Goal: Communication & Community: Ask a question

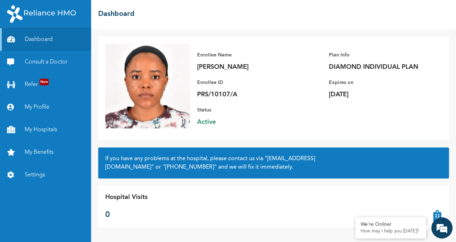
click at [443, 231] on em at bounding box center [441, 228] width 19 height 19
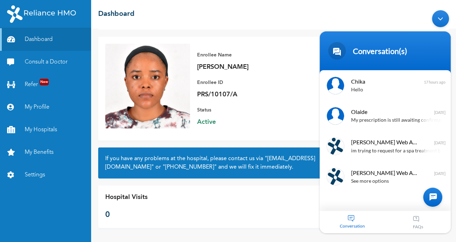
click at [433, 202] on div at bounding box center [432, 197] width 19 height 19
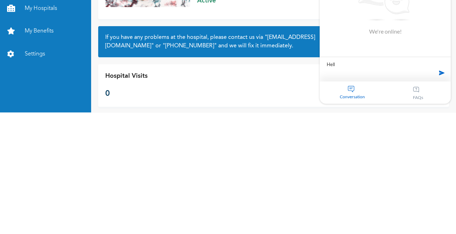
type textarea "Hello"
click at [441, 80] on textarea "Hello" at bounding box center [385, 69] width 131 height 25
click at [443, 72] on span at bounding box center [442, 72] width 11 height 11
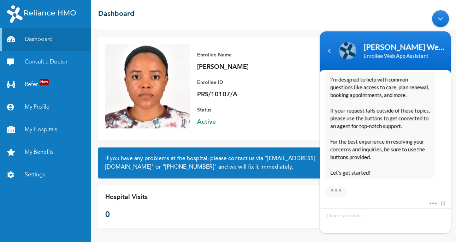
scroll to position [169, 0]
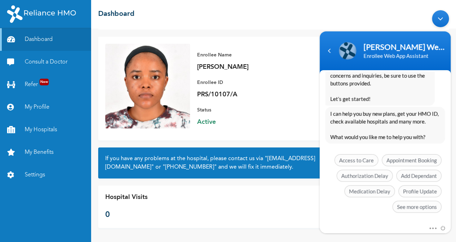
click at [416, 211] on span "See more options" at bounding box center [417, 207] width 49 height 12
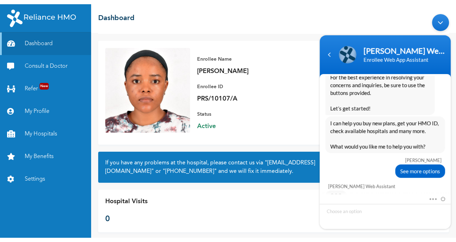
scroll to position [221, 0]
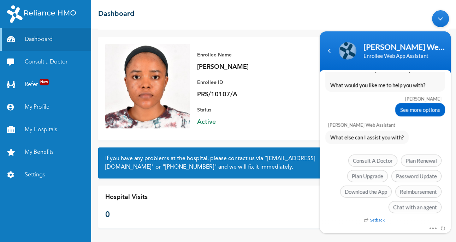
click at [423, 209] on span "Chat with an agent" at bounding box center [415, 207] width 53 height 12
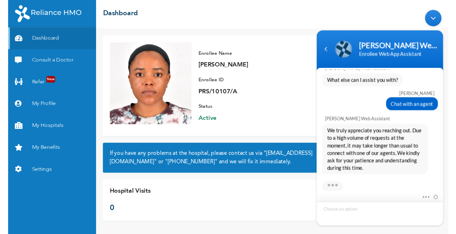
scroll to position [328, 0]
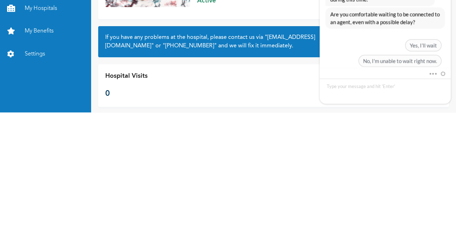
click at [425, 48] on span "Yes, I’ll wait" at bounding box center [423, 46] width 36 height 12
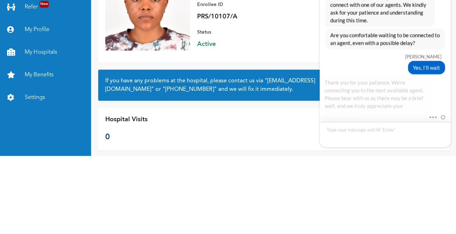
scroll to position [392, 0]
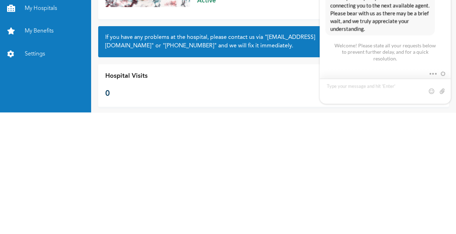
click at [389, 88] on textarea "Type your message and hit 'Enter'" at bounding box center [385, 91] width 131 height 25
type textarea "I was prescribed some medication to be delivered and I still yet to get them"
click at [443, 92] on span at bounding box center [441, 91] width 7 height 7
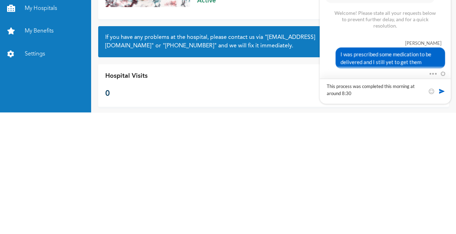
type textarea "This process was completed this morning at around 8:30"
click at [441, 92] on span at bounding box center [441, 91] width 7 height 7
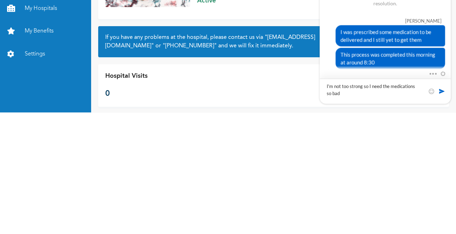
type textarea "I'm not too strong so I need the medications so bad"
click at [439, 90] on span at bounding box center [441, 91] width 7 height 7
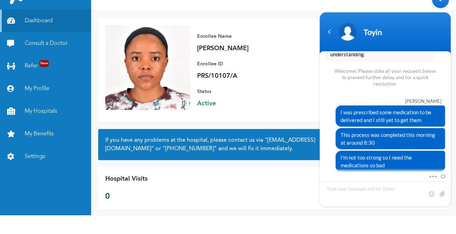
click at [421, 69] on div "Welcome! Please state all your requests below to prevent further delay, and for…" at bounding box center [385, 77] width 106 height 19
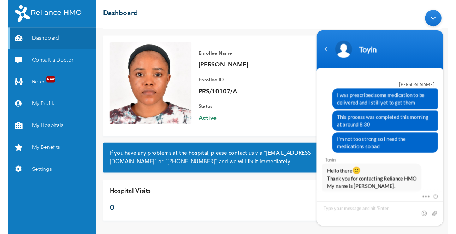
scroll to position [517, 0]
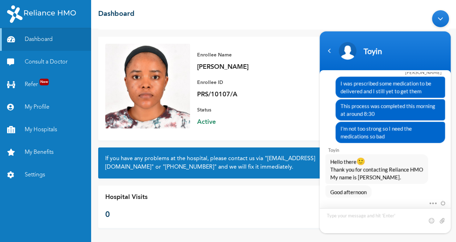
click at [366, 217] on textarea "Type your message and hit 'Enter'" at bounding box center [385, 220] width 131 height 25
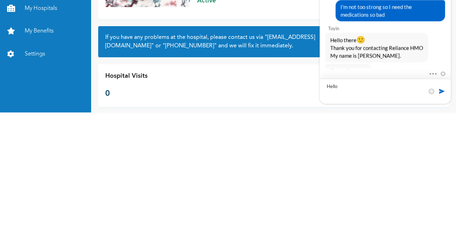
type textarea "Hello"
click at [443, 94] on span at bounding box center [441, 91] width 7 height 7
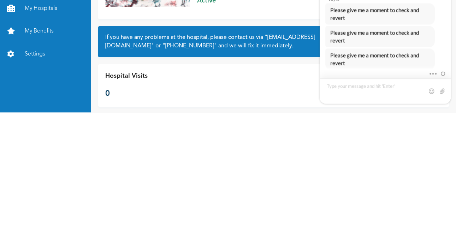
scroll to position [45, 0]
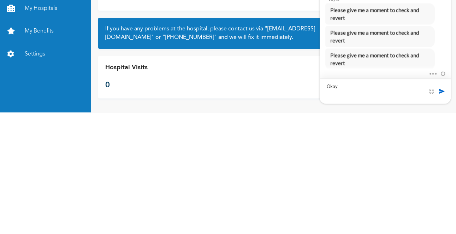
click at [444, 95] on textarea "Okay" at bounding box center [385, 91] width 131 height 25
click at [442, 95] on textarea "Okay" at bounding box center [385, 91] width 131 height 25
type textarea "Okay"
click at [439, 92] on span at bounding box center [441, 91] width 7 height 7
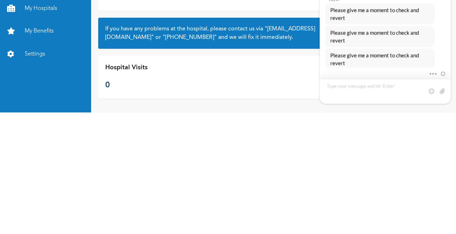
scroll to position [651, 0]
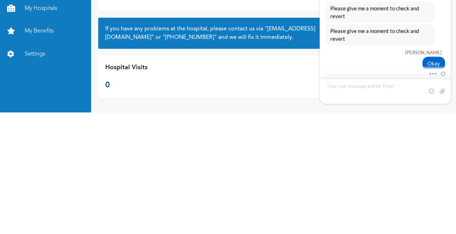
click at [358, 87] on textarea "Type your message and hit 'Enter'" at bounding box center [385, 91] width 131 height 25
type textarea "H"
type textarea "Any luck?"
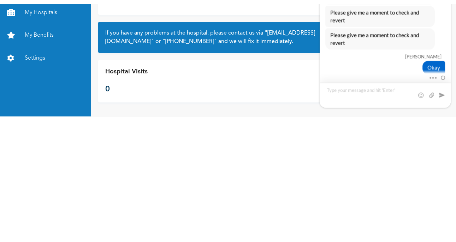
scroll to position [667, 0]
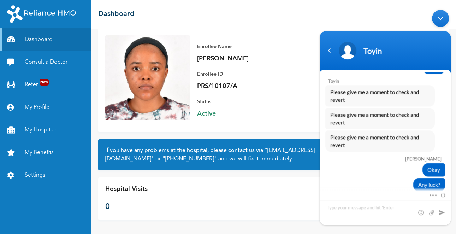
click at [266, 102] on p "Status" at bounding box center [246, 102] width 99 height 8
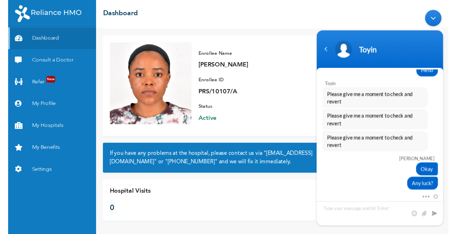
scroll to position [659, 0]
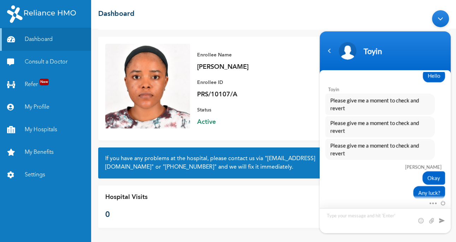
click at [368, 217] on textarea "Type your message and hit 'Enter'" at bounding box center [385, 220] width 131 height 25
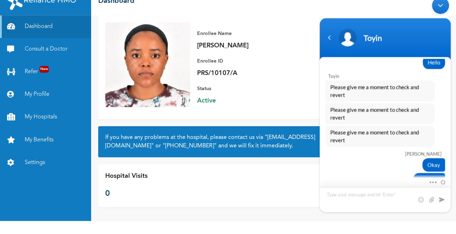
scroll to position [667, 0]
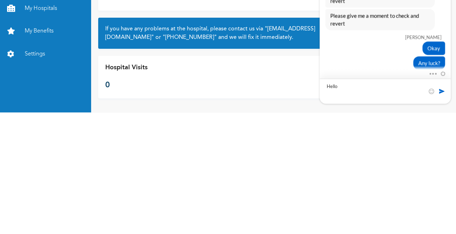
type textarea "Hello?"
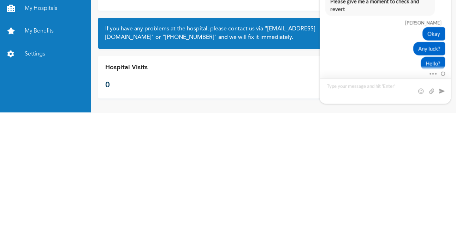
scroll to position [776, 0]
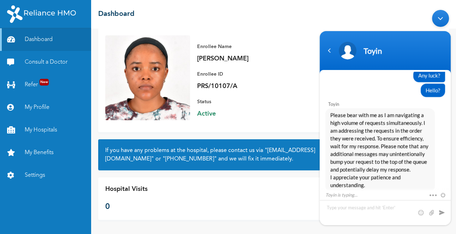
click at [412, 90] on div "Hello?" at bounding box center [385, 89] width 120 height 13
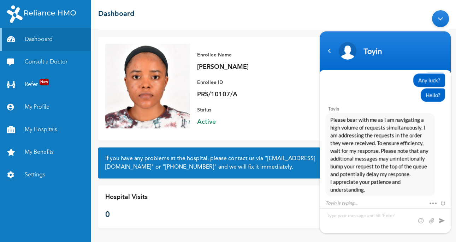
scroll to position [768, 0]
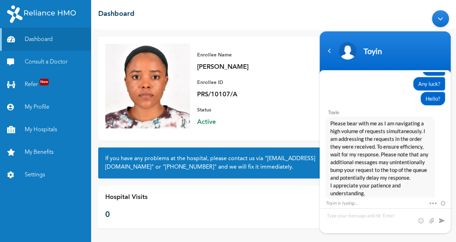
click at [5, 61] on link "Consult a Doctor" at bounding box center [45, 62] width 91 height 23
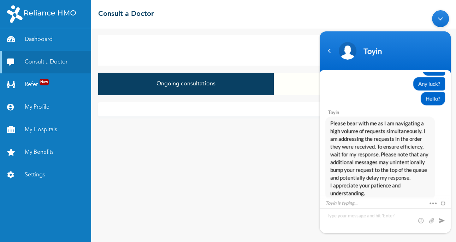
click at [33, 40] on link "Dashboard" at bounding box center [45, 39] width 91 height 23
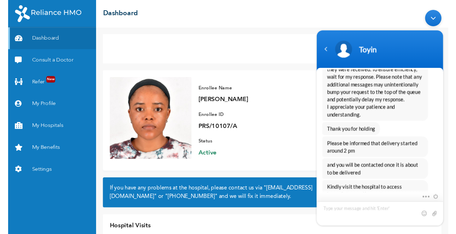
scroll to position [850, 0]
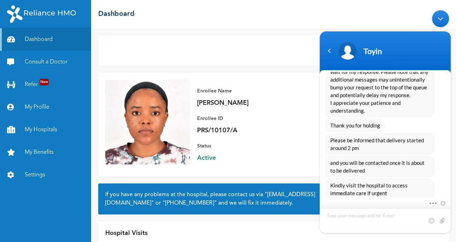
click at [386, 217] on textarea "Type your message and hit 'Enter'" at bounding box center [385, 220] width 131 height 25
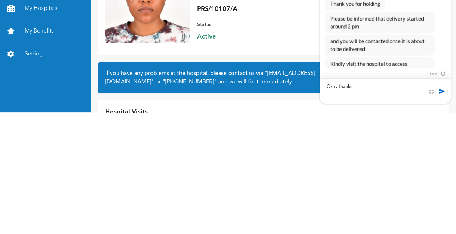
type textarea "Okay thanks"
click at [445, 89] on span at bounding box center [441, 91] width 7 height 7
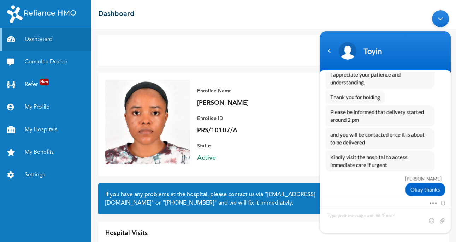
scroll to position [875, 0]
